Goal: Task Accomplishment & Management: Use online tool/utility

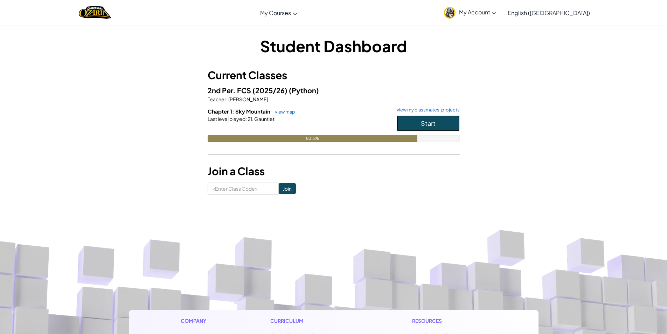
click at [427, 126] on span "Start" at bounding box center [428, 123] width 15 height 8
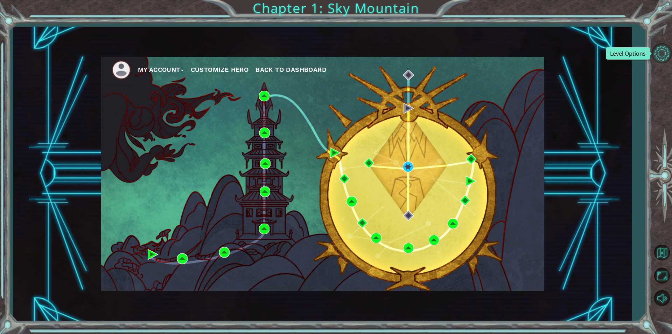
click at [663, 46] on button "Level Options" at bounding box center [662, 53] width 20 height 20
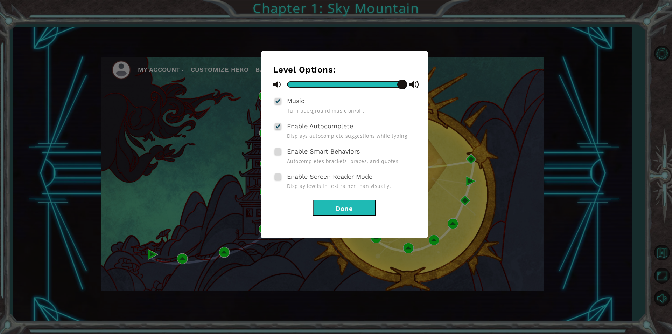
drag, startPoint x: 401, startPoint y: 81, endPoint x: 452, endPoint y: 86, distance: 51.0
click at [452, 86] on div "Level Options: Music Turn background music on/off. Enable Autocomplete Displays…" at bounding box center [336, 167] width 672 height 334
click at [277, 100] on div at bounding box center [277, 101] width 5 height 6
click at [0, 0] on input "Music" at bounding box center [0, 0] width 0 height 0
click at [355, 209] on button "Done" at bounding box center [344, 208] width 63 height 16
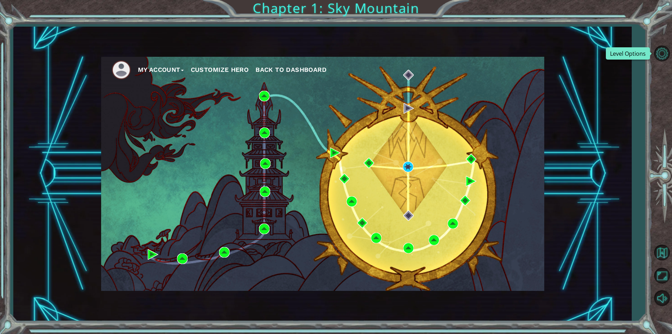
click at [404, 172] on div "My Account Customize Hero Back to Dashboard" at bounding box center [322, 174] width 443 height 234
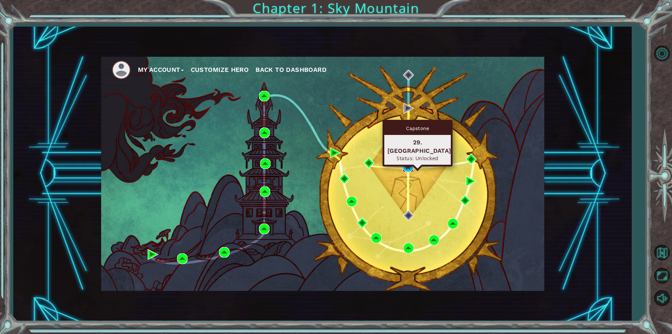
click at [407, 167] on img at bounding box center [408, 166] width 11 height 11
click at [406, 167] on img at bounding box center [408, 166] width 11 height 11
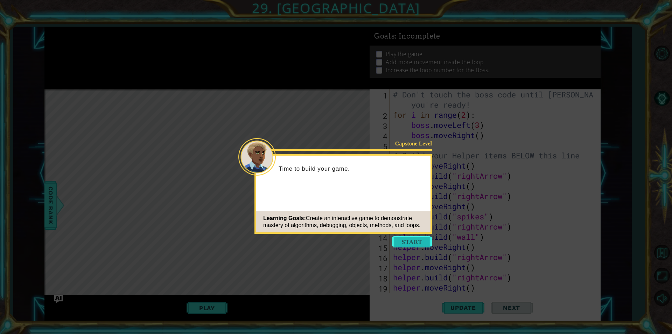
click at [411, 242] on button "Start" at bounding box center [412, 241] width 40 height 11
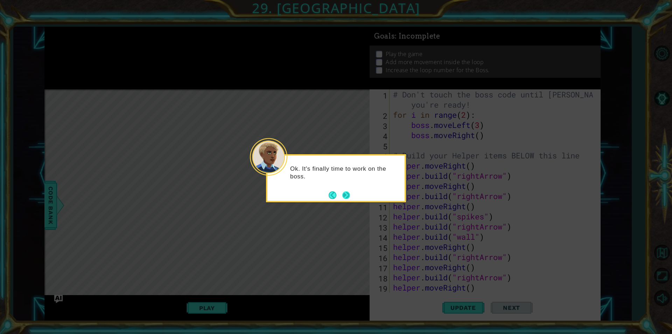
click at [347, 194] on button "Next" at bounding box center [346, 195] width 8 height 8
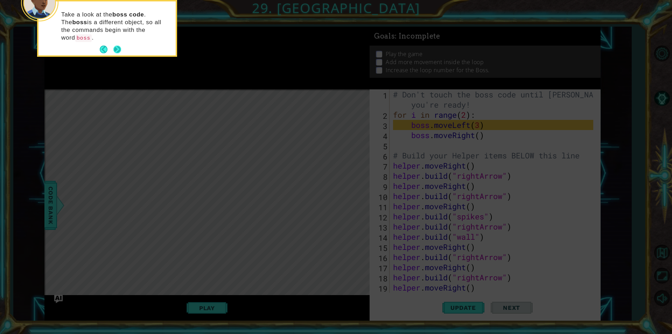
click at [118, 46] on button "Next" at bounding box center [117, 50] width 8 height 8
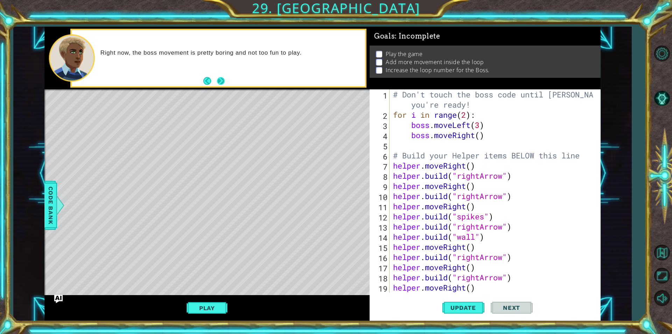
click at [220, 80] on button "Next" at bounding box center [221, 81] width 8 height 8
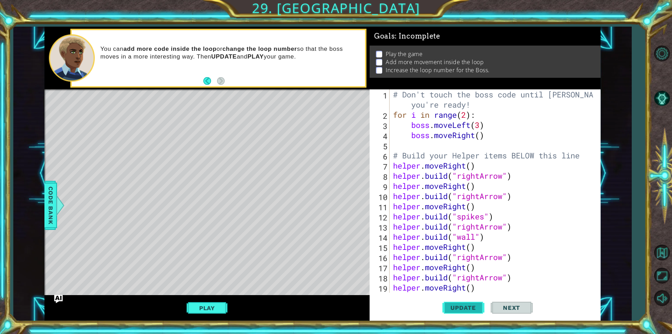
click at [466, 310] on span "Update" at bounding box center [463, 307] width 40 height 7
click at [222, 308] on button "Play" at bounding box center [207, 307] width 41 height 13
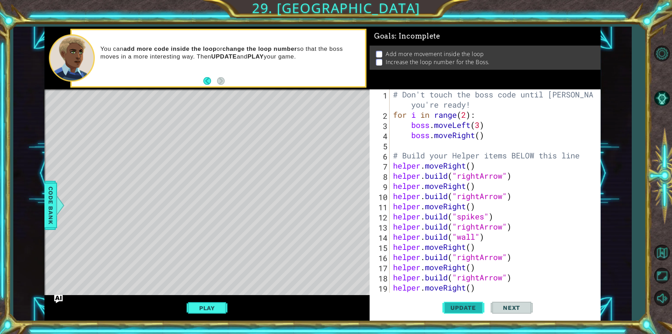
click at [472, 308] on span "Update" at bounding box center [463, 307] width 40 height 7
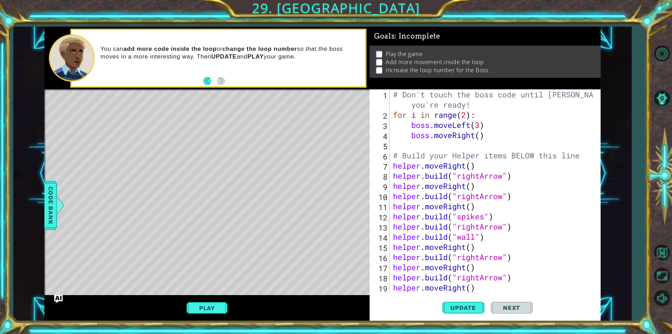
click at [477, 136] on div "# Don't touch the boss code until [PERSON_NAME] says you're ready! for i in ran…" at bounding box center [494, 205] width 205 height 233
type textarea "boss.moveRight()"
click at [481, 136] on div "# Don't touch the boss code until [PERSON_NAME] says you're ready! for i in ran…" at bounding box center [494, 205] width 205 height 233
click at [417, 142] on div "# Don't touch the boss code until [PERSON_NAME] says you're ready! for i in ran…" at bounding box center [494, 205] width 205 height 233
click at [421, 142] on div "# Don't touch the boss code until [PERSON_NAME] says you're ready! for i in ran…" at bounding box center [494, 205] width 205 height 233
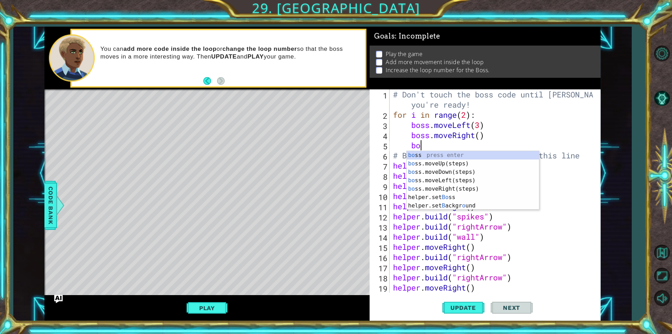
scroll to position [0, 1]
type textarea "boss"
click at [449, 163] on div "boss press enter boss .moveUp(steps) press enter boss .moveDown(steps) press en…" at bounding box center [473, 184] width 132 height 67
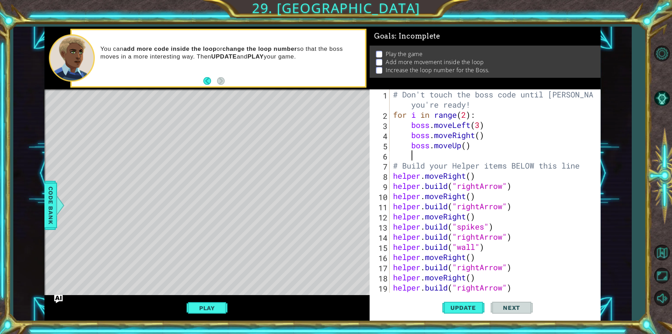
scroll to position [0, 0]
type textarea "b"
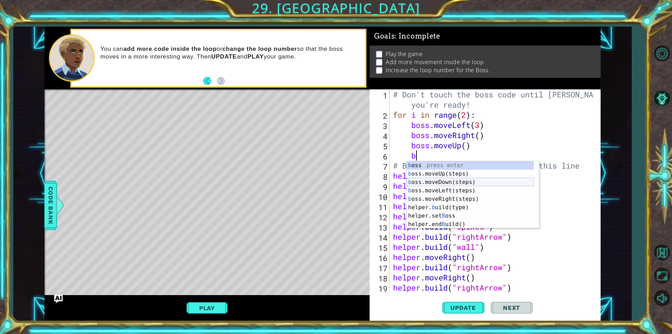
click at [453, 183] on div "b oss press enter b oss.moveUp(steps) press enter b oss.moveDown(steps) press e…" at bounding box center [470, 203] width 127 height 84
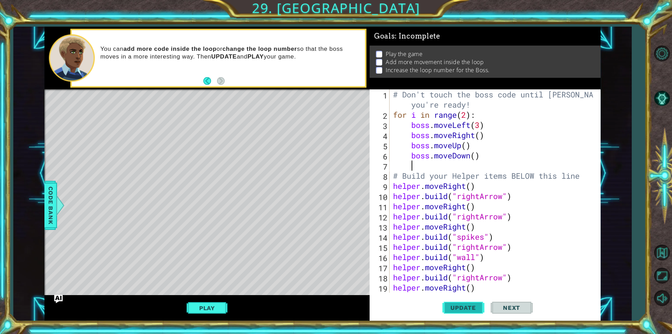
click at [460, 312] on button "Update" at bounding box center [463, 307] width 42 height 23
click at [461, 309] on span "Update" at bounding box center [463, 307] width 40 height 7
click at [222, 309] on button "Play" at bounding box center [207, 307] width 41 height 13
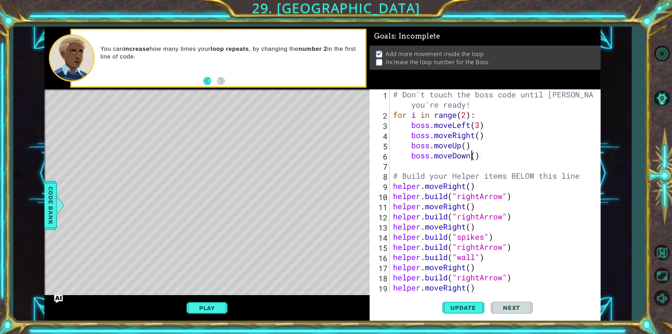
click at [473, 158] on div "# Don't touch the boss code until [PERSON_NAME] says you're ready! for i in ran…" at bounding box center [494, 205] width 205 height 233
click at [466, 147] on div "# Don't touch the boss code until [PERSON_NAME] says you're ready! for i in ran…" at bounding box center [494, 205] width 205 height 233
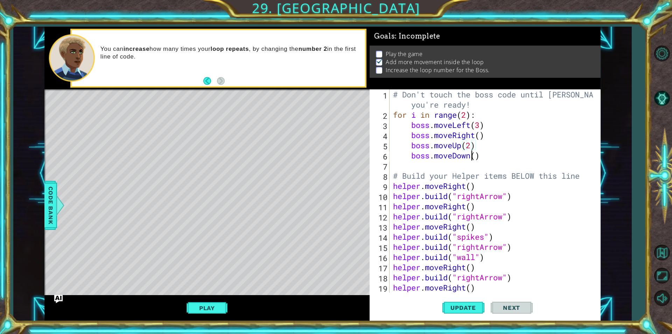
click at [473, 156] on div "# Don't touch the boss code until [PERSON_NAME] says you're ready! for i in ran…" at bounding box center [494, 205] width 205 height 233
click at [475, 155] on div "# Don't touch the boss code until [PERSON_NAME] says you're ready! for i in ran…" at bounding box center [494, 205] width 205 height 233
click at [480, 138] on div "# Don't touch the boss code until [PERSON_NAME] says you're ready! for i in ran…" at bounding box center [494, 205] width 205 height 233
click at [464, 304] on span "Update" at bounding box center [463, 307] width 40 height 7
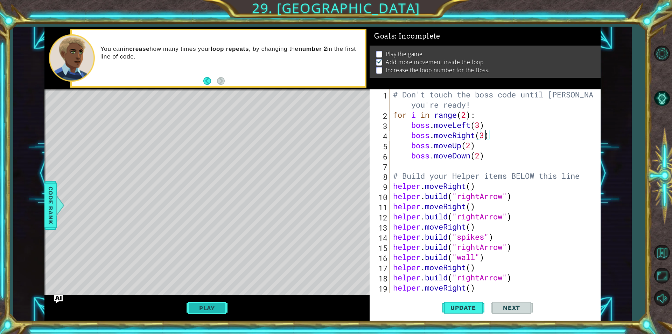
click at [209, 307] on button "Play" at bounding box center [207, 307] width 41 height 13
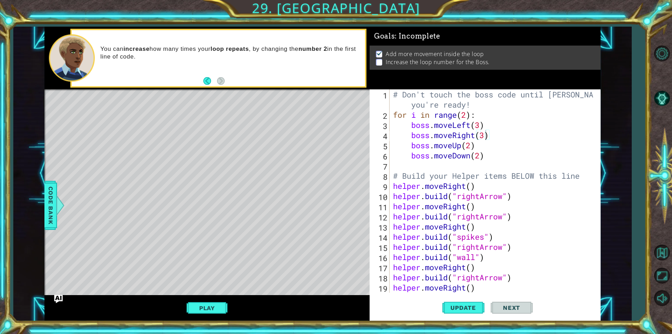
click at [527, 308] on button "Next" at bounding box center [512, 307] width 42 height 23
click at [516, 309] on span "Next" at bounding box center [511, 307] width 31 height 7
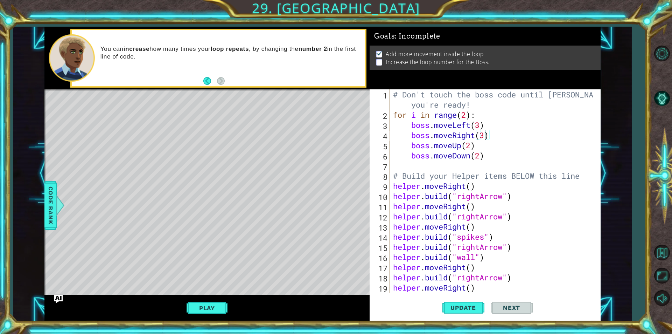
click at [516, 309] on span "Next" at bounding box center [511, 307] width 31 height 7
click at [388, 64] on p "Increase the loop number for the Boss." at bounding box center [438, 62] width 104 height 8
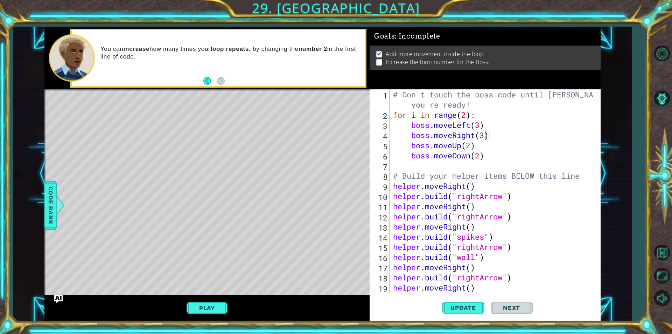
click at [207, 83] on button "Back" at bounding box center [210, 81] width 14 height 8
click at [439, 125] on div "# Don't touch the boss code until [PERSON_NAME] says you're ready! for i in ran…" at bounding box center [494, 205] width 205 height 233
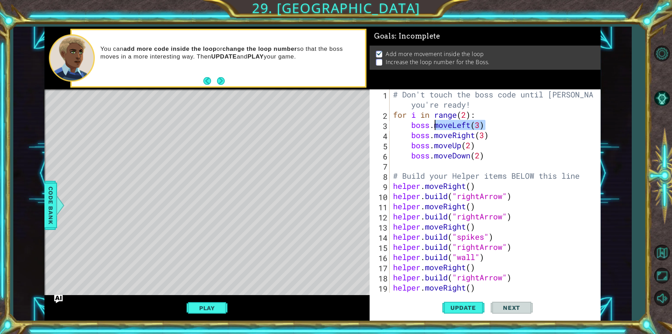
drag, startPoint x: 486, startPoint y: 126, endPoint x: 436, endPoint y: 126, distance: 49.7
click at [436, 126] on div "# Don't touch the boss code until [PERSON_NAME] says you're ready! for i in ran…" at bounding box center [494, 205] width 205 height 233
click at [492, 157] on div "# Don't touch the boss code until [PERSON_NAME] says you're ready! for i in ran…" at bounding box center [494, 205] width 205 height 233
type textarea "boss.moveDown(2)"
click at [416, 164] on div "# Don't touch the boss code until [PERSON_NAME] says you're ready! for i in ran…" at bounding box center [494, 205] width 205 height 233
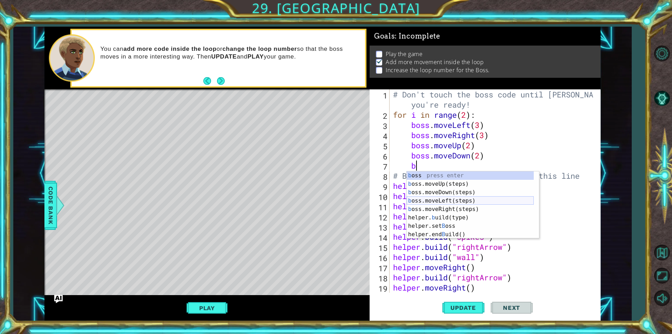
scroll to position [0, 0]
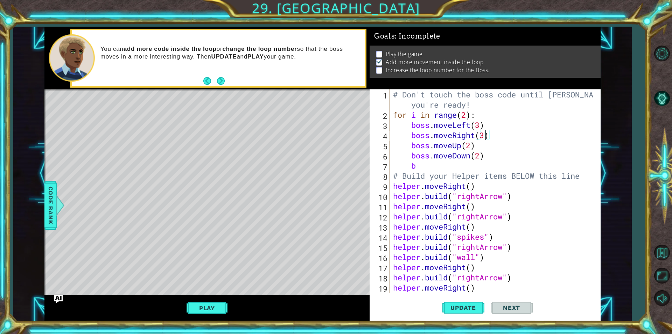
click at [487, 134] on div "# Don't touch the boss code until [PERSON_NAME] says you're ready! for i in ran…" at bounding box center [494, 205] width 205 height 233
click at [465, 308] on span "Update" at bounding box center [463, 307] width 40 height 7
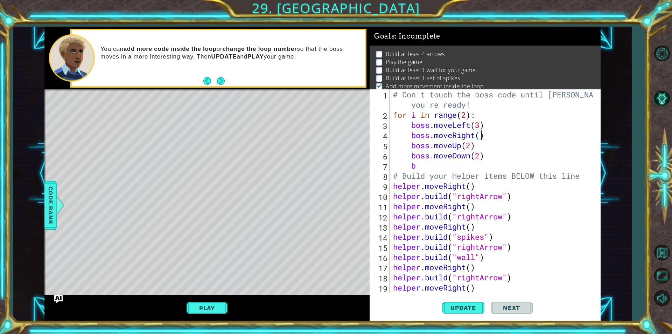
click at [432, 169] on div "# Don't touch the boss code until [PERSON_NAME] says you're ready! for i in ran…" at bounding box center [494, 205] width 205 height 233
type textarea "b"
click at [481, 138] on div "# Don't touch the boss code until [PERSON_NAME] says you're ready! for i in ran…" at bounding box center [494, 205] width 205 height 233
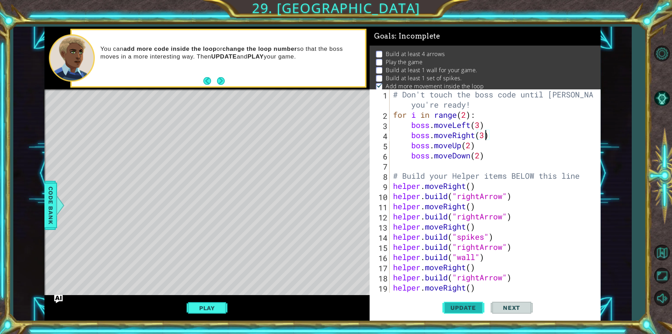
type textarea "boss.moveRight(3)"
click at [452, 302] on button "Update" at bounding box center [463, 307] width 42 height 23
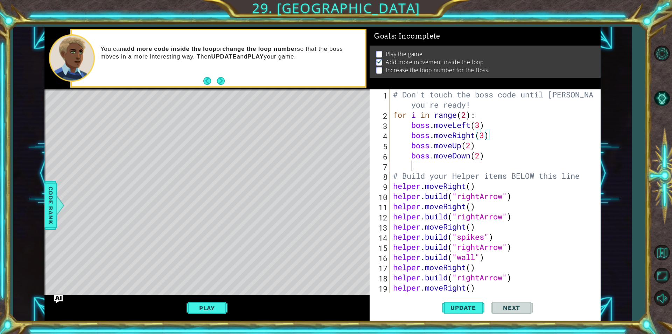
click at [417, 167] on div "# Don't touch the boss code until [PERSON_NAME] says you're ready! for i in ran…" at bounding box center [494, 205] width 205 height 233
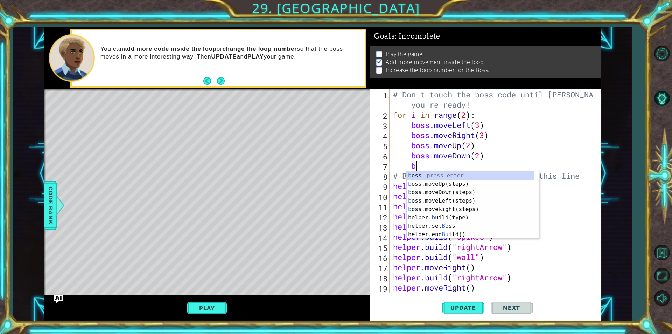
scroll to position [0, 1]
type textarea "b"
click at [462, 313] on button "Update" at bounding box center [463, 307] width 42 height 23
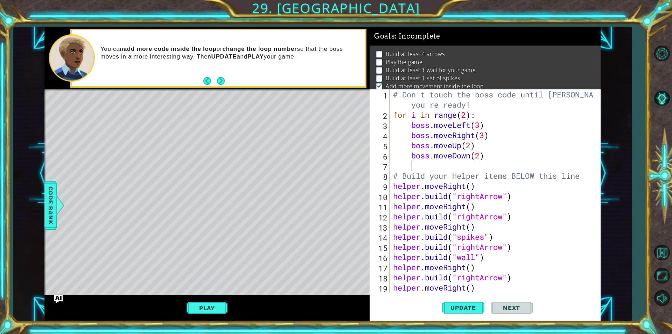
scroll to position [0, 0]
click at [464, 306] on span "Update" at bounding box center [463, 307] width 40 height 7
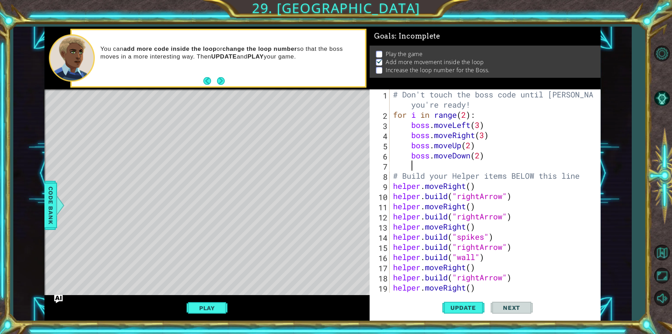
click at [226, 307] on button "Play" at bounding box center [207, 307] width 41 height 13
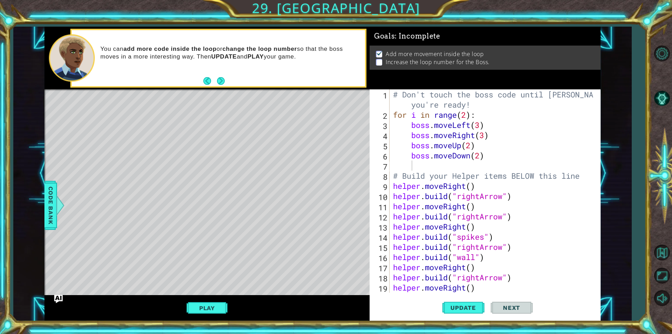
type textarea "boss.moveDown(2)"
click at [403, 155] on div "# Don't touch the boss code until [PERSON_NAME] says you're ready! for i in ran…" at bounding box center [494, 205] width 205 height 233
click at [415, 157] on div "# Don't touch the boss code until [PERSON_NAME] says you're ready! for i in ran…" at bounding box center [494, 205] width 205 height 233
click at [411, 167] on div "# Don't touch the boss code until [PERSON_NAME] says you're ready! for i in ran…" at bounding box center [494, 205] width 205 height 233
type textarea "b"
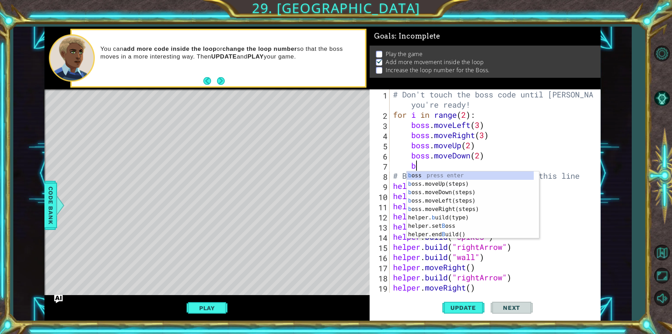
scroll to position [0, 1]
click at [427, 209] on div "b oss press enter b oss.moveUp(steps) press enter b oss.moveDown(steps) press e…" at bounding box center [470, 213] width 127 height 84
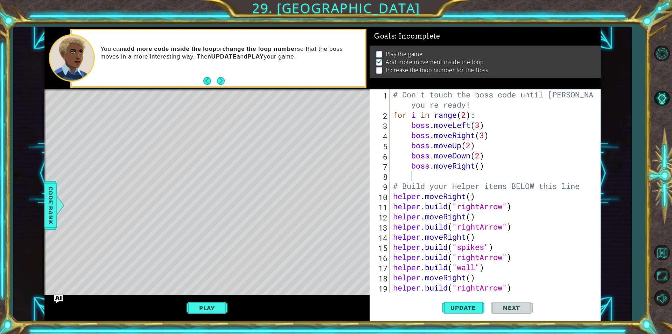
scroll to position [0, 0]
click at [480, 166] on div "# Don't touch the boss code until [PERSON_NAME] says you're ready! for i in ran…" at bounding box center [494, 205] width 205 height 233
click at [462, 306] on span "Update" at bounding box center [463, 307] width 40 height 7
click at [225, 307] on button "Play" at bounding box center [207, 307] width 41 height 13
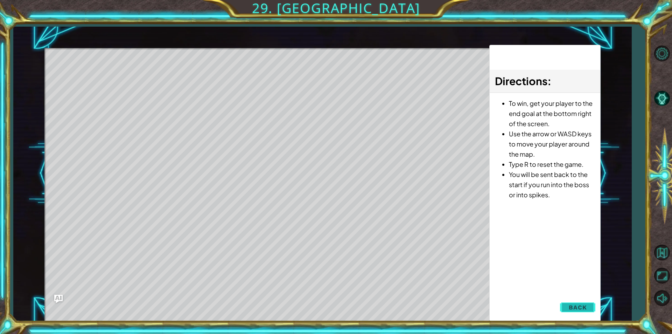
click at [563, 307] on button "Back" at bounding box center [577, 307] width 35 height 14
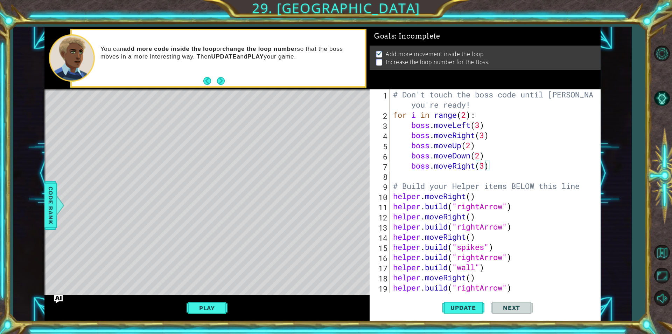
drag, startPoint x: 96, startPoint y: 46, endPoint x: 304, endPoint y: 53, distance: 208.1
click at [298, 54] on div "You can add more code inside the loop or change the loop number so that the bos…" at bounding box center [231, 58] width 270 height 33
click at [665, 97] on button "AI Hint" at bounding box center [662, 98] width 20 height 20
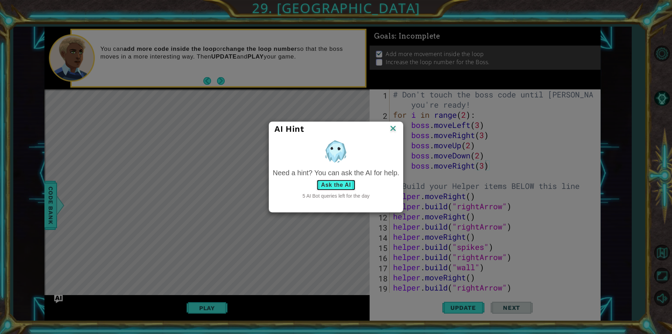
click at [331, 187] on button "Ask the AI" at bounding box center [335, 184] width 39 height 11
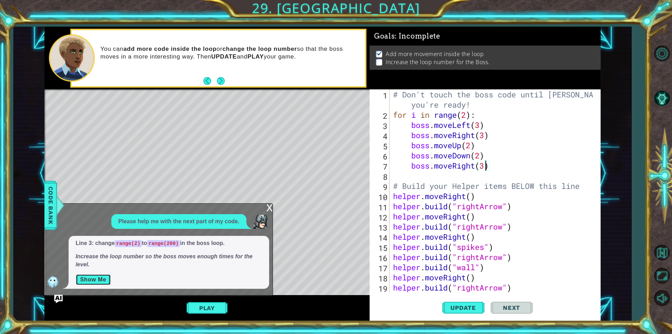
click at [93, 281] on button "Show Me" at bounding box center [93, 279] width 35 height 11
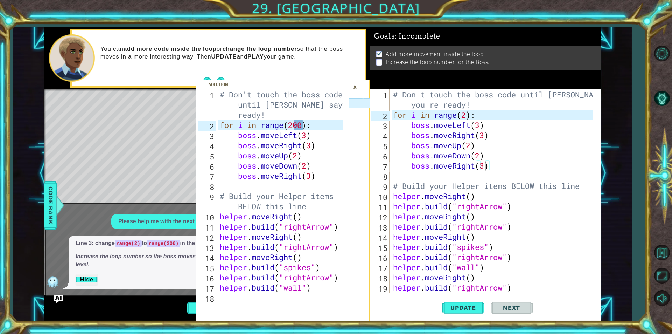
scroll to position [0, 4]
click at [467, 116] on div "# Don't touch the boss code until [PERSON_NAME] says you're ready! for i in ran…" at bounding box center [494, 205] width 205 height 233
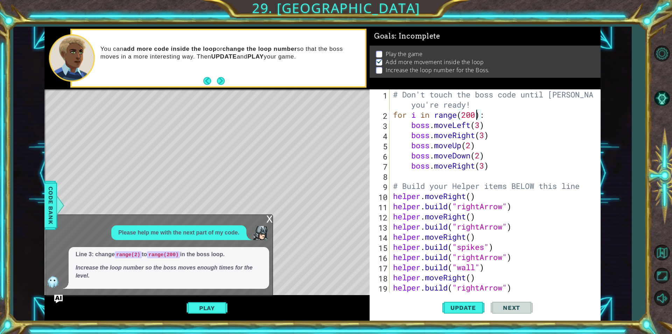
type textarea "for i in range(200):"
click at [269, 219] on div "x" at bounding box center [269, 218] width 6 height 7
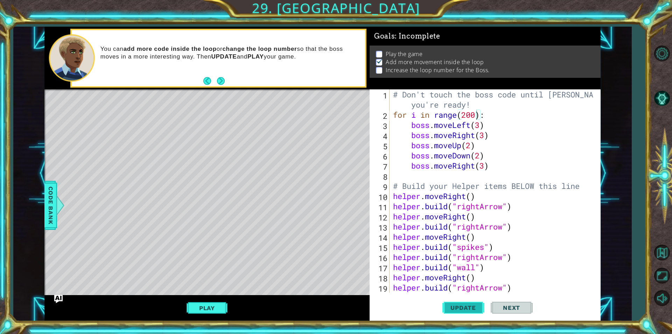
click at [459, 311] on button "Update" at bounding box center [463, 307] width 42 height 23
click at [194, 316] on div "Play" at bounding box center [206, 307] width 325 height 25
click at [204, 305] on button "Play" at bounding box center [207, 307] width 41 height 13
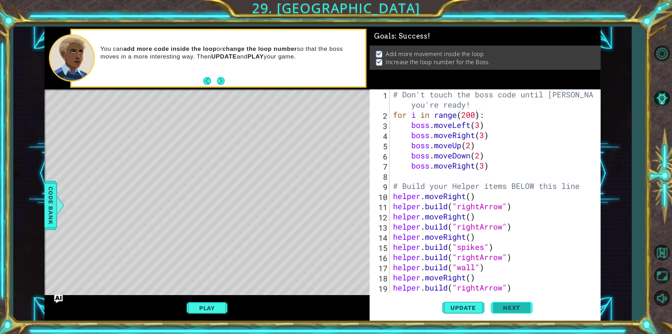
click at [495, 307] on button "Next" at bounding box center [512, 307] width 42 height 23
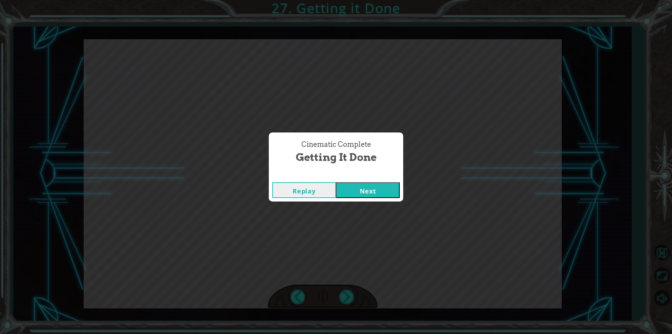
click at [354, 188] on button "Next" at bounding box center [368, 190] width 64 height 16
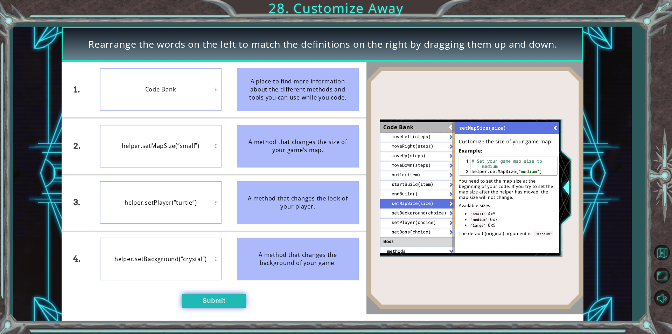
click at [213, 301] on button "Submit" at bounding box center [214, 300] width 64 height 14
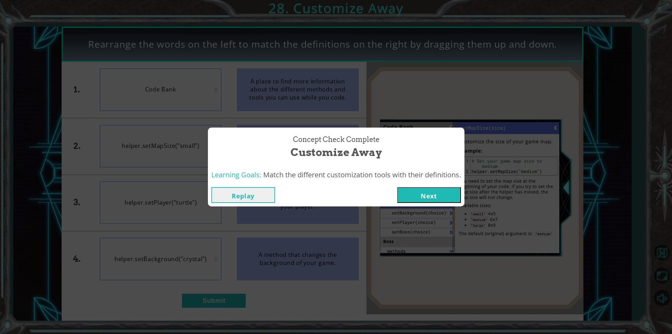
click at [418, 195] on button "Next" at bounding box center [429, 195] width 64 height 16
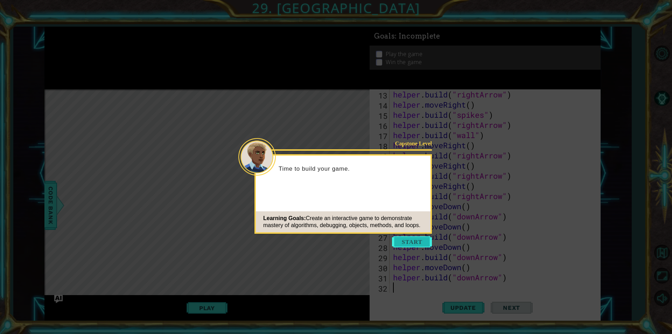
scroll to position [132, 0]
click at [410, 240] on button "Start" at bounding box center [412, 241] width 40 height 11
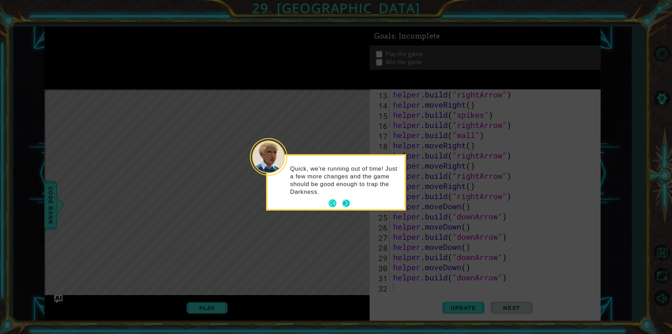
click at [347, 201] on button "Next" at bounding box center [346, 203] width 8 height 8
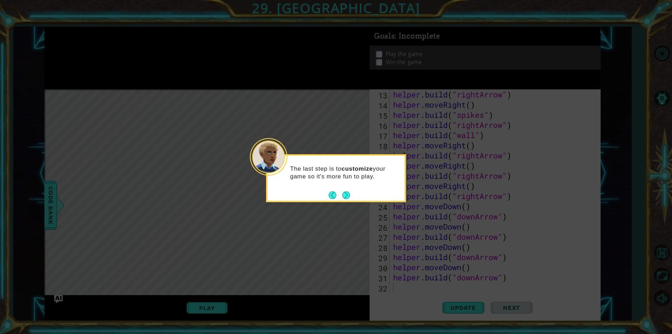
click at [346, 200] on div "The last step is to customize your game so it's more fun to play." at bounding box center [336, 178] width 140 height 48
click at [346, 194] on button "Next" at bounding box center [346, 195] width 8 height 8
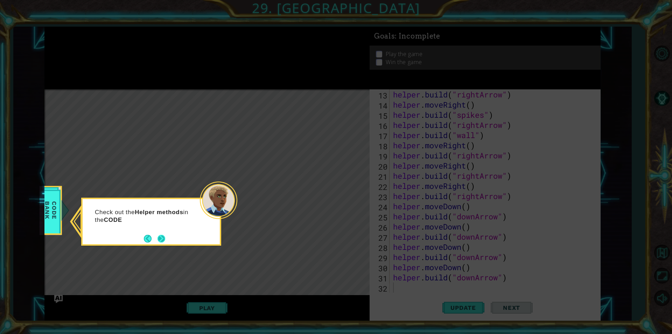
click at [159, 235] on button "Next" at bounding box center [162, 239] width 8 height 8
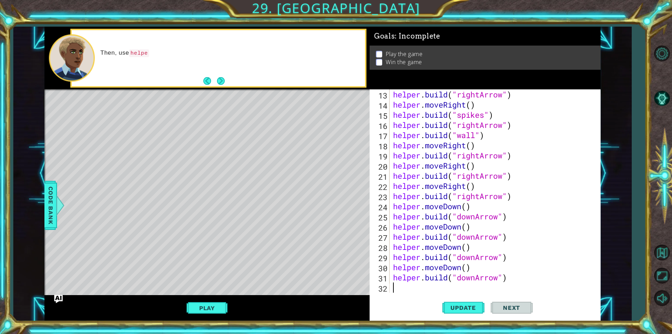
click at [62, 303] on div "Play" at bounding box center [206, 307] width 325 height 25
click at [58, 297] on img "Ask AI" at bounding box center [58, 298] width 9 height 9
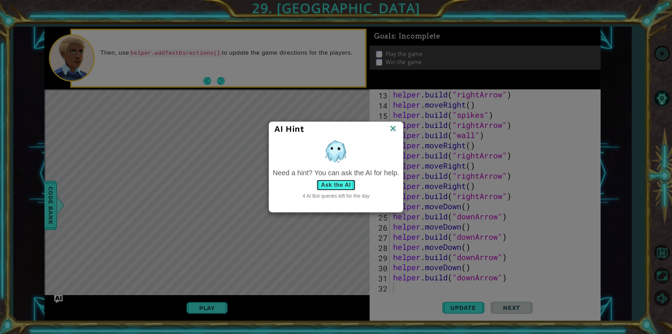
click at [340, 183] on button "Ask the AI" at bounding box center [335, 184] width 39 height 11
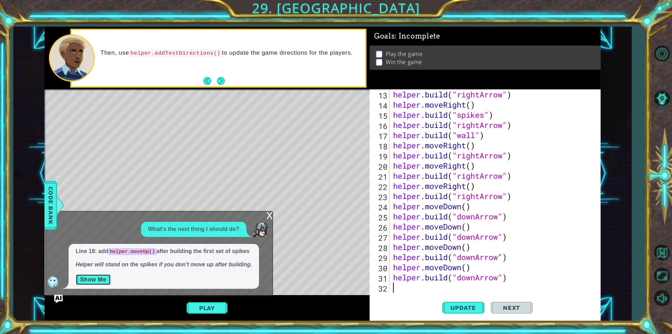
click at [105, 277] on button "Show Me" at bounding box center [93, 279] width 35 height 11
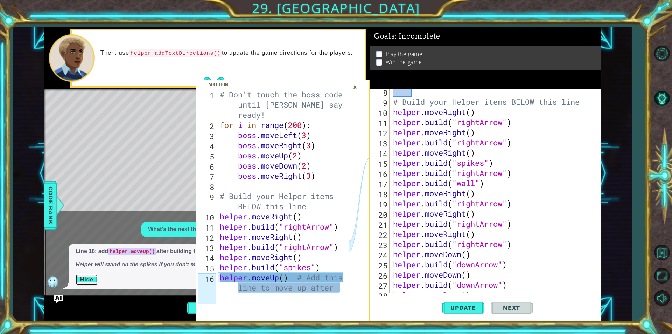
scroll to position [84, 0]
click at [504, 173] on div "# Build your Helper items BELOW this line helper . moveRight ( ) helper . build…" at bounding box center [494, 197] width 205 height 223
drag, startPoint x: 517, startPoint y: 170, endPoint x: 451, endPoint y: 173, distance: 65.5
click at [451, 173] on div "# Build your Helper items BELOW this line helper . moveRight ( ) helper . build…" at bounding box center [494, 197] width 205 height 223
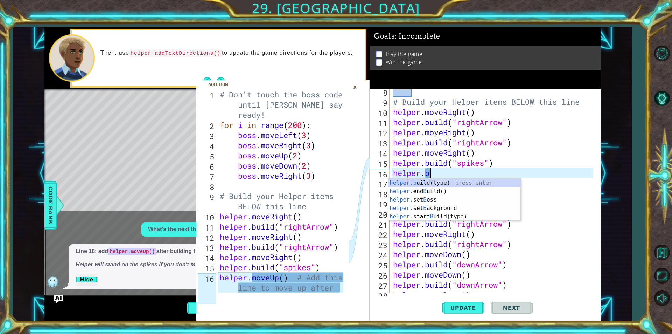
type textarea "helper."
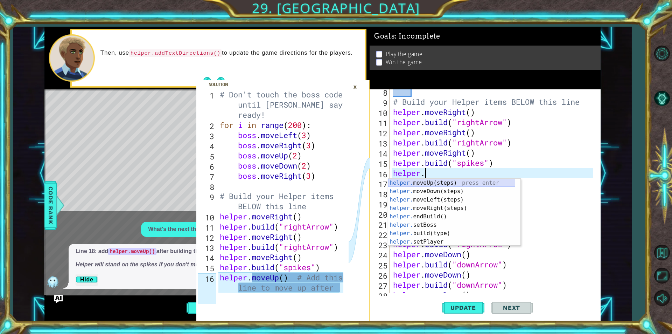
click at [442, 185] on div "helper. moveUp(steps) press enter helper. moveDown(steps) press enter helper. m…" at bounding box center [451, 221] width 127 height 84
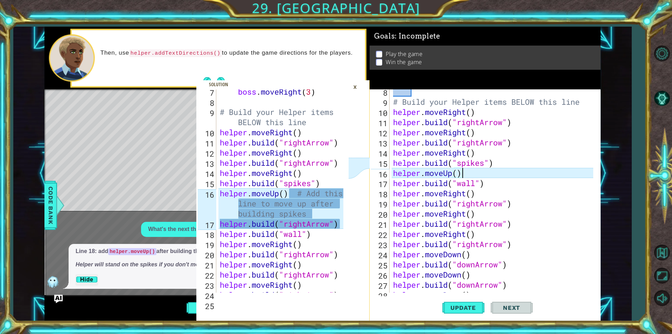
click at [475, 185] on div "# Build your Helper items BELOW this line helper . moveRight ( ) helper . build…" at bounding box center [494, 197] width 205 height 223
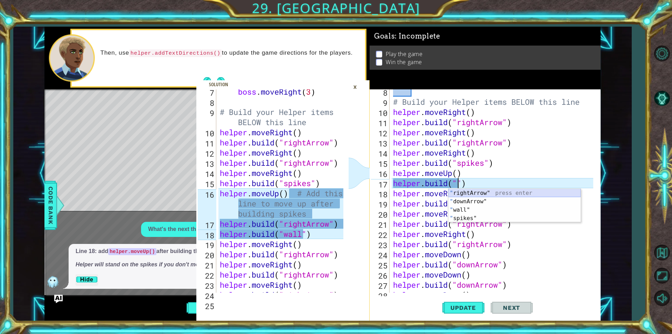
click at [473, 194] on div "" rightArrow" press enter " downArrow" press enter " wall" press enter " spikes…" at bounding box center [514, 214] width 132 height 50
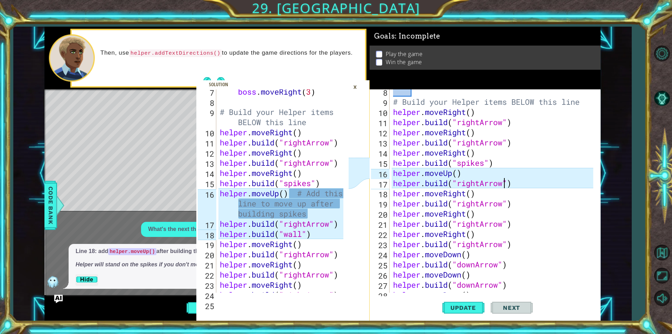
click at [449, 183] on div "# Build your Helper items BELOW this line helper . moveRight ( ) helper . build…" at bounding box center [494, 197] width 205 height 223
click at [467, 175] on div "# Build your Helper items BELOW this line helper . moveRight ( ) helper . build…" at bounding box center [494, 197] width 205 height 223
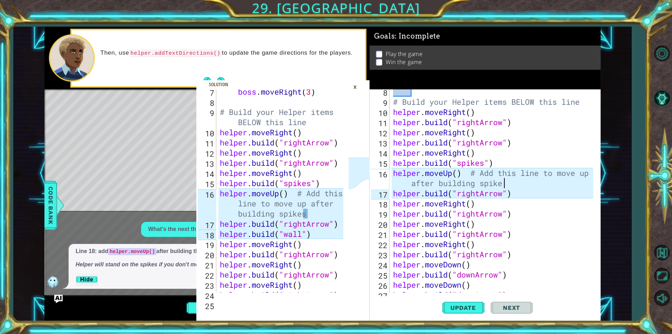
scroll to position [0, 13]
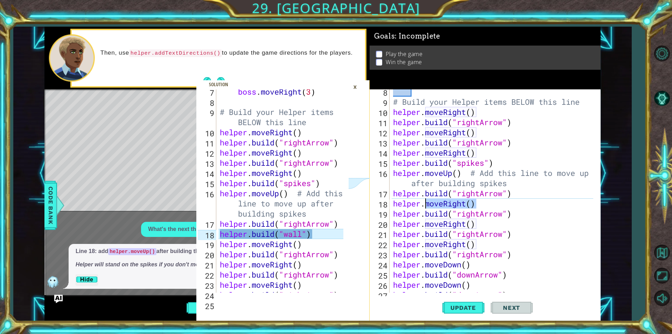
drag, startPoint x: 480, startPoint y: 202, endPoint x: 427, endPoint y: 204, distance: 52.5
click at [427, 204] on div "# Build your Helper items BELOW this line helper . moveRight ( ) helper . build…" at bounding box center [494, 197] width 205 height 223
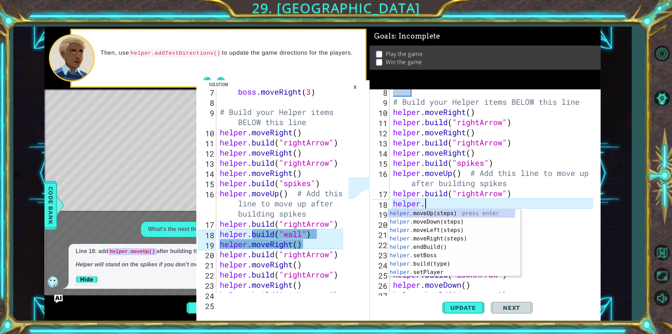
scroll to position [0, 1]
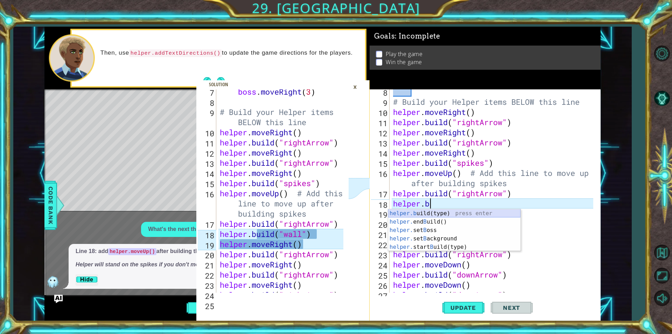
click at [428, 211] on div "helper.b uild(type) press enter helper. end B uild() press enter helper. set B …" at bounding box center [454, 238] width 132 height 59
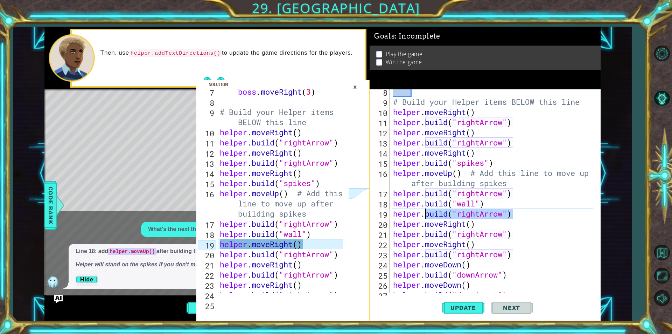
drag, startPoint x: 522, startPoint y: 214, endPoint x: 425, endPoint y: 215, distance: 96.3
click at [425, 215] on div "# Build your Helper items BELOW this line helper . moveRight ( ) helper . build…" at bounding box center [494, 197] width 205 height 223
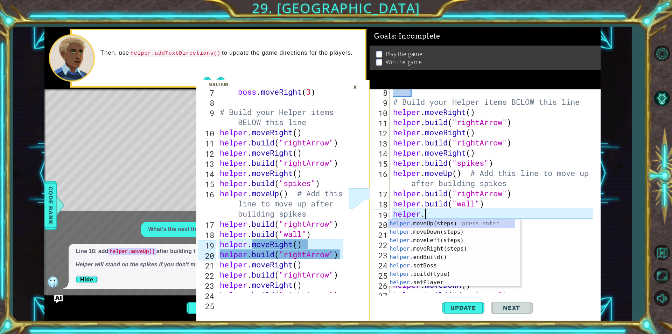
type textarea "helper.m"
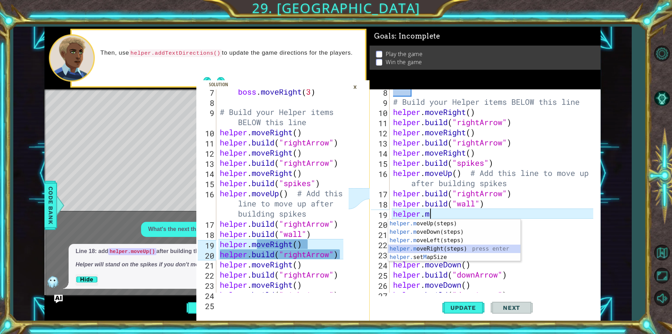
click at [435, 248] on div "helper.m oveUp(steps) press enter helper.m oveDown(steps) press enter helper.m …" at bounding box center [454, 248] width 132 height 59
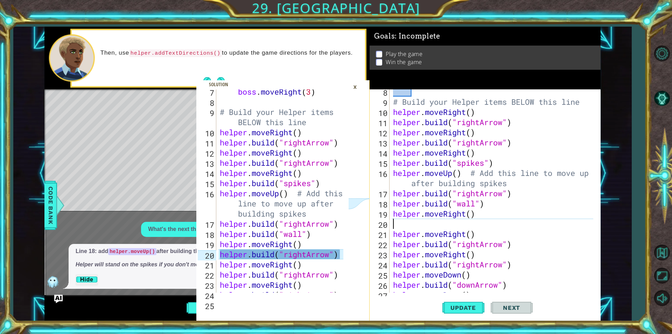
scroll to position [0, 0]
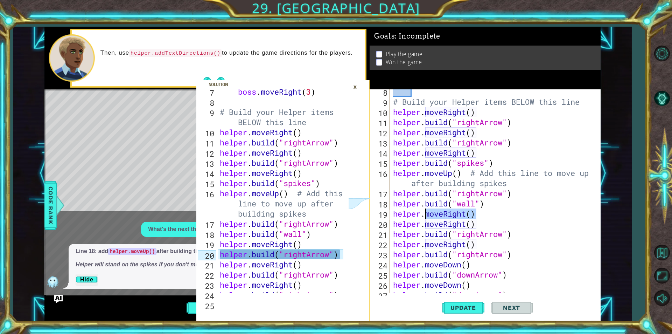
drag, startPoint x: 478, startPoint y: 216, endPoint x: 427, endPoint y: 216, distance: 51.8
click at [427, 216] on div "# Build your Helper items BELOW this line helper . moveRight ( ) helper . build…" at bounding box center [494, 197] width 205 height 223
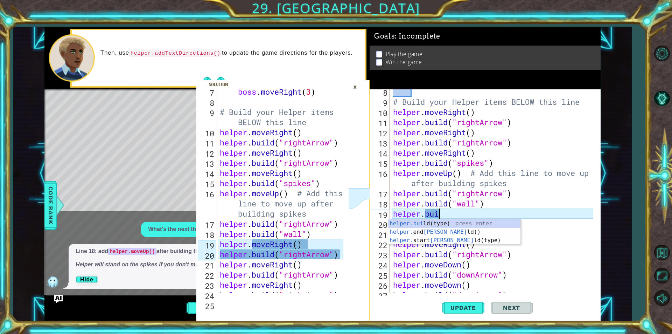
scroll to position [0, 2]
click at [424, 223] on div "helper.buil d(type) press enter helper. end Buil d() press enter helper. start …" at bounding box center [454, 240] width 132 height 42
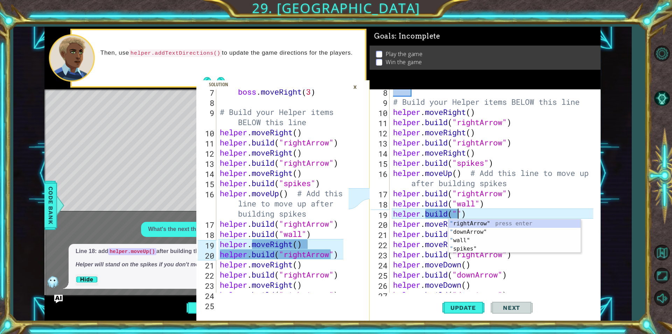
scroll to position [0, 3]
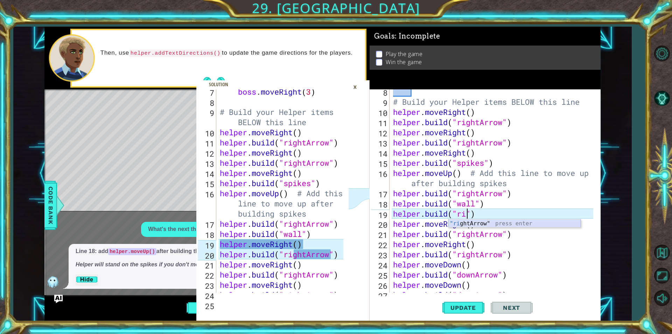
click at [480, 219] on div ""ri ghtArrow" press enter" at bounding box center [514, 231] width 132 height 25
type textarea "[DOMAIN_NAME]("rightA")"
click at [393, 211] on div "# Build your Helper items BELOW this line helper . moveRight ( ) helper . build…" at bounding box center [494, 197] width 205 height 223
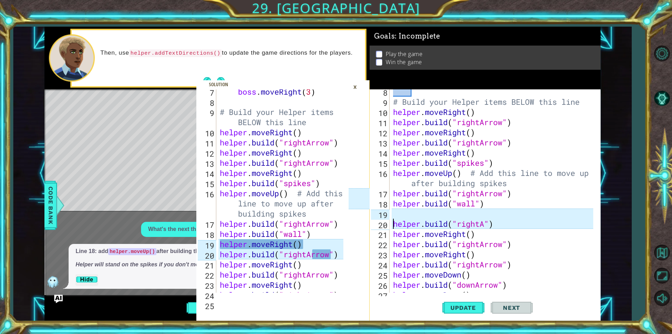
click at [393, 211] on div "# Build your Helper items BELOW this line helper . moveRight ( ) helper . build…" at bounding box center [494, 197] width 205 height 223
click at [483, 225] on div "# Build your Helper items BELOW this line helper . moveRight ( ) helper . build…" at bounding box center [494, 197] width 205 height 223
type textarea "[DOMAIN_NAME]("rightArrow")"
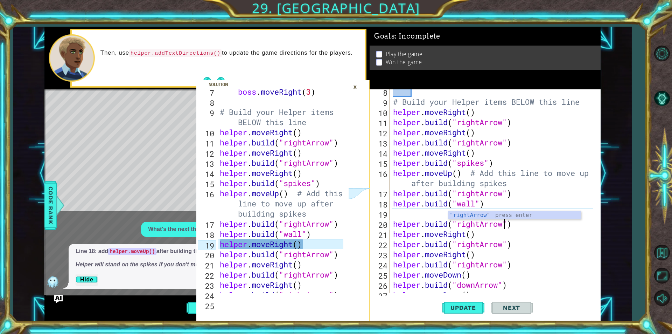
click at [400, 212] on div "# Build your Helper items BELOW this line helper . moveRight ( ) helper . build…" at bounding box center [494, 197] width 205 height 223
type textarea "h"
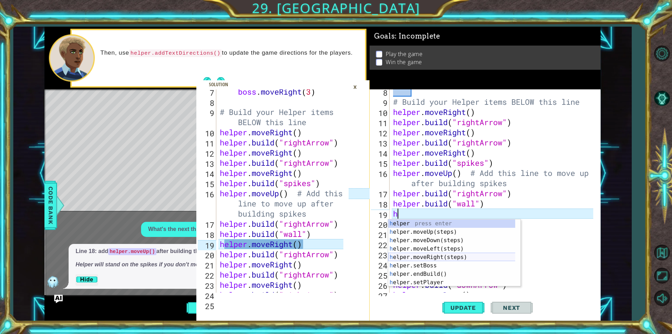
click at [420, 256] on div "h elper press enter h elper.moveUp(steps) press enter h elper.moveDown(steps) p…" at bounding box center [454, 261] width 132 height 84
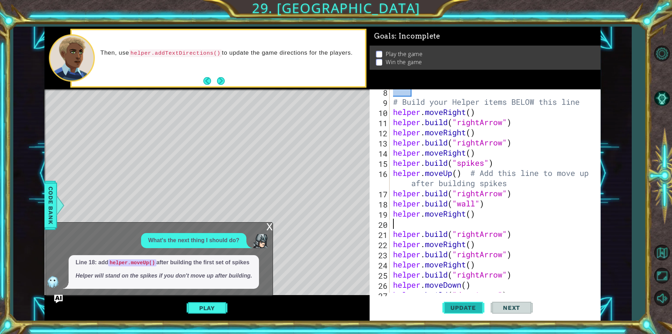
click at [463, 305] on span "Update" at bounding box center [463, 307] width 40 height 7
click at [269, 222] on div "x What's the next thing I should do? Line 18: add helper.moveUp() after buildin…" at bounding box center [160, 259] width 228 height 74
click at [268, 224] on div "x" at bounding box center [269, 225] width 6 height 7
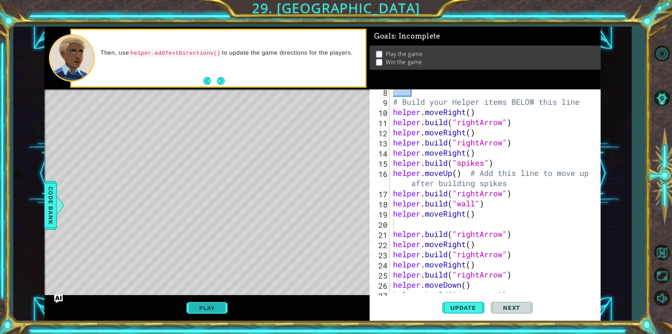
click at [214, 306] on button "Play" at bounding box center [207, 307] width 41 height 13
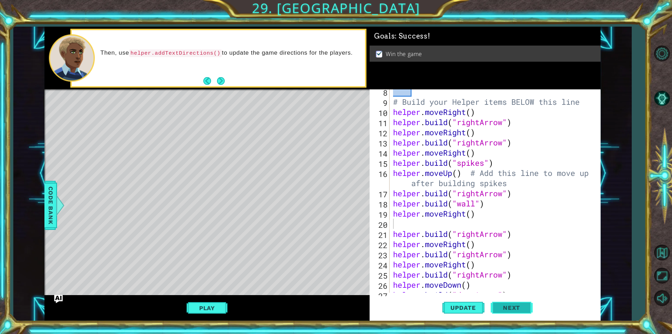
click at [508, 305] on span "Next" at bounding box center [511, 307] width 31 height 7
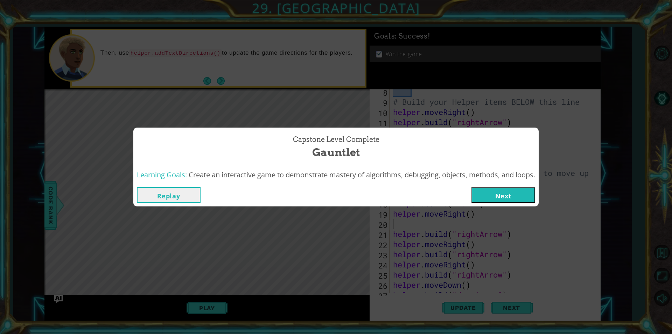
click at [506, 196] on button "Next" at bounding box center [503, 195] width 64 height 16
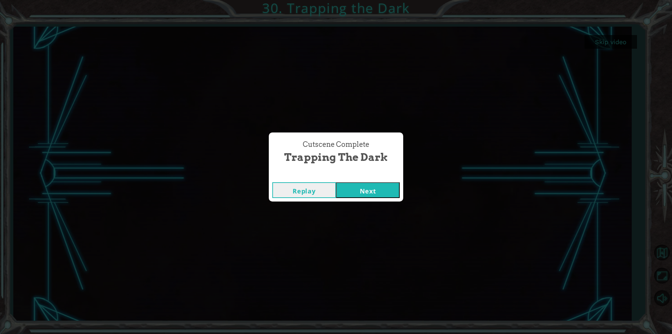
click at [365, 187] on button "Next" at bounding box center [368, 190] width 64 height 16
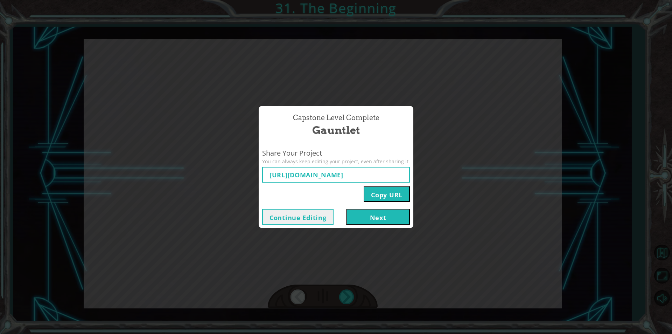
click at [307, 218] on button "Continue Editing" at bounding box center [297, 217] width 71 height 16
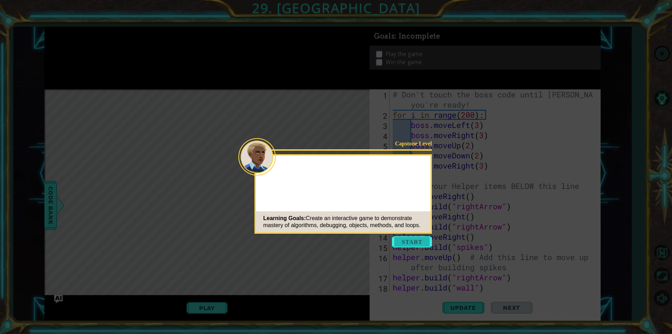
click at [411, 246] on button "Start" at bounding box center [412, 241] width 40 height 11
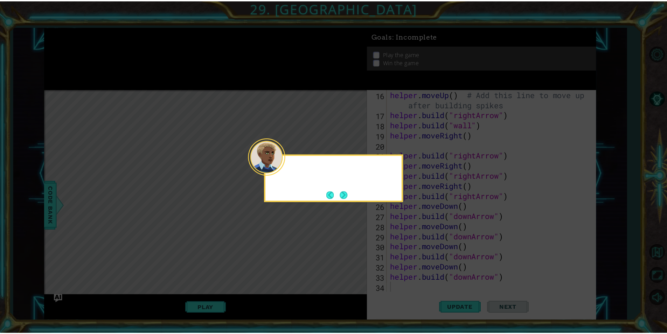
scroll to position [162, 0]
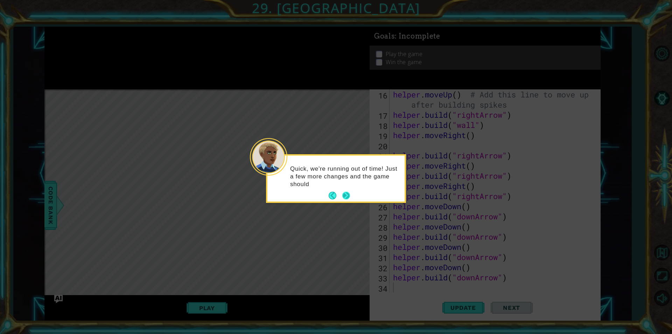
click at [343, 192] on button "Next" at bounding box center [346, 195] width 8 height 8
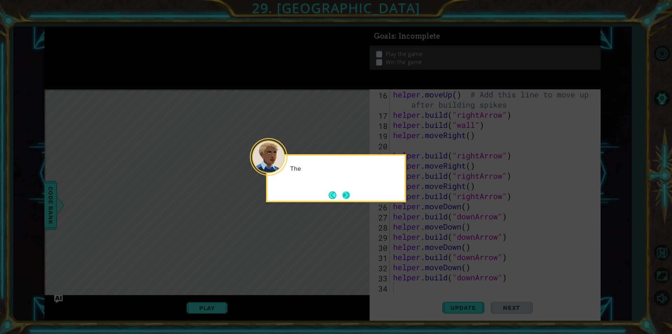
click at [350, 198] on button "Next" at bounding box center [346, 195] width 8 height 8
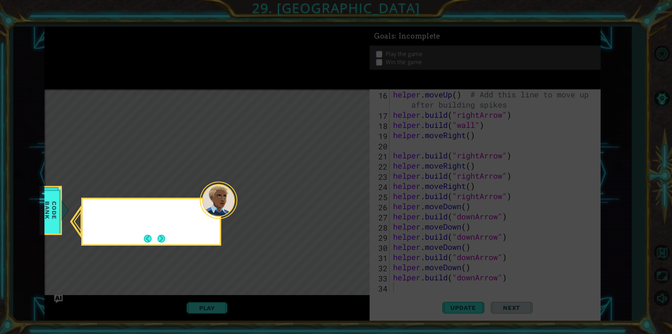
click at [347, 194] on icon at bounding box center [336, 167] width 672 height 334
click at [156, 247] on icon at bounding box center [336, 167] width 672 height 334
click at [159, 240] on button "Next" at bounding box center [162, 239] width 8 height 8
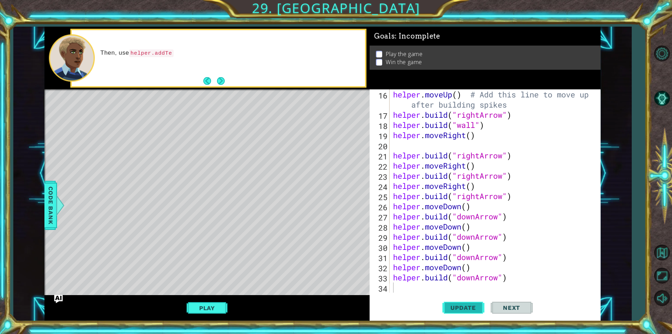
click at [450, 312] on button "Update" at bounding box center [463, 307] width 42 height 23
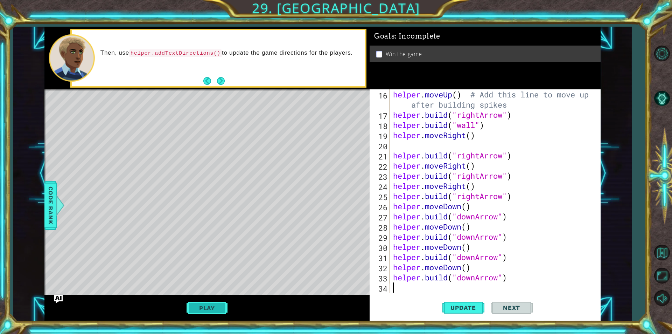
click at [207, 308] on button "Play" at bounding box center [207, 307] width 41 height 13
click at [519, 310] on span "Next" at bounding box center [511, 307] width 31 height 7
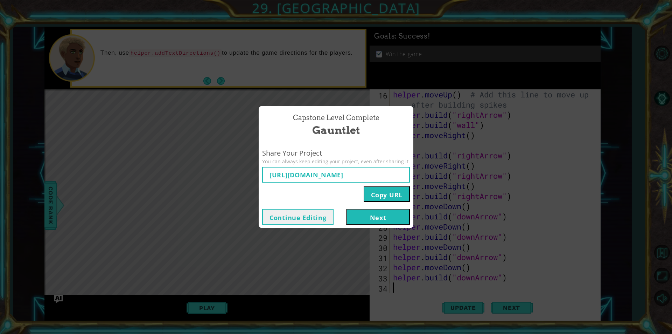
type input "[URL][DOMAIN_NAME]"
click at [393, 200] on button "Copy URL" at bounding box center [387, 194] width 46 height 16
click at [375, 218] on button "Next" at bounding box center [378, 217] width 64 height 16
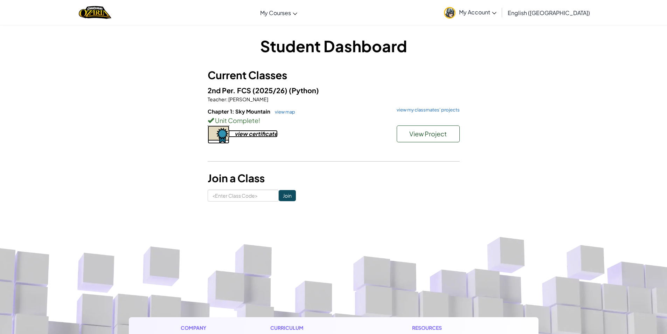
click at [246, 133] on div "view certificate" at bounding box center [256, 133] width 43 height 7
